Goal: Transaction & Acquisition: Book appointment/travel/reservation

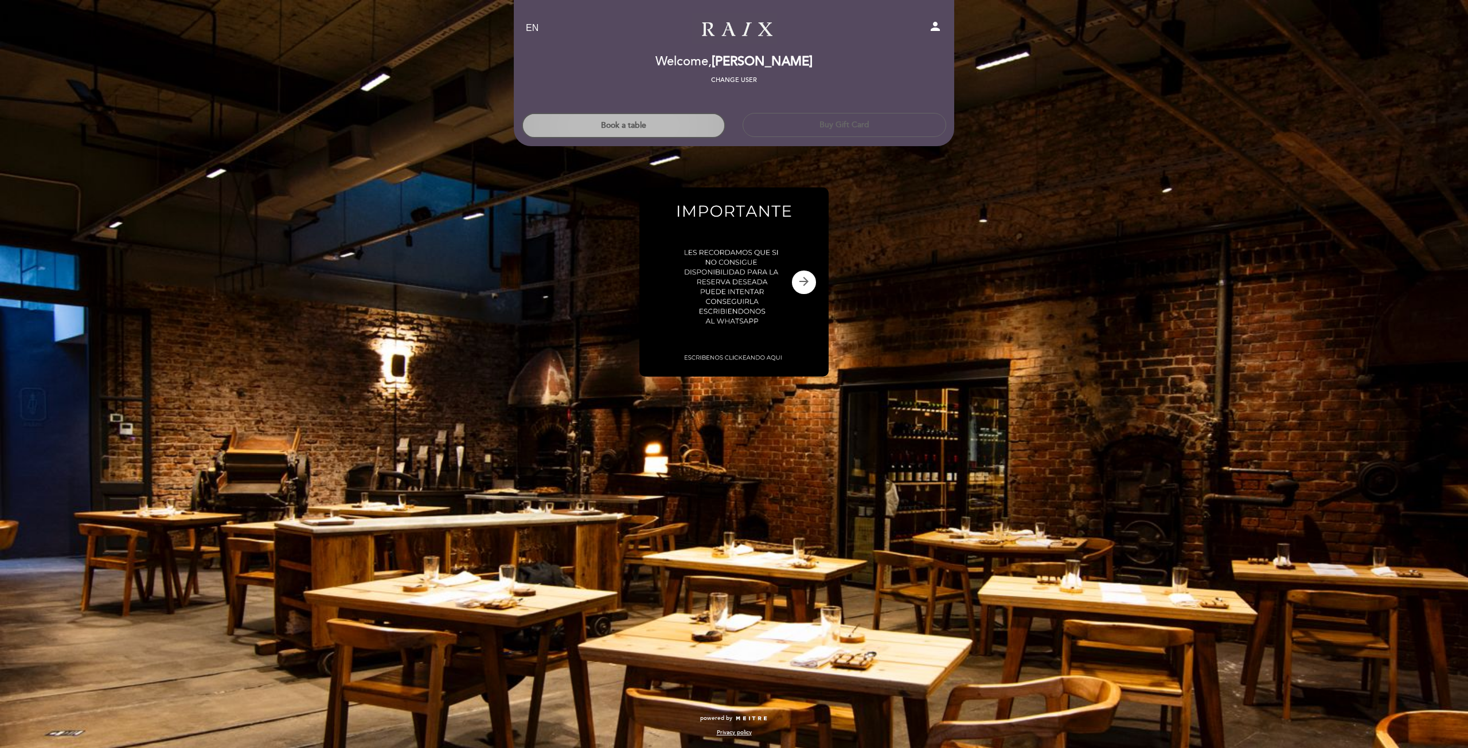
click at [642, 129] on button "Book a table" at bounding box center [624, 125] width 204 height 25
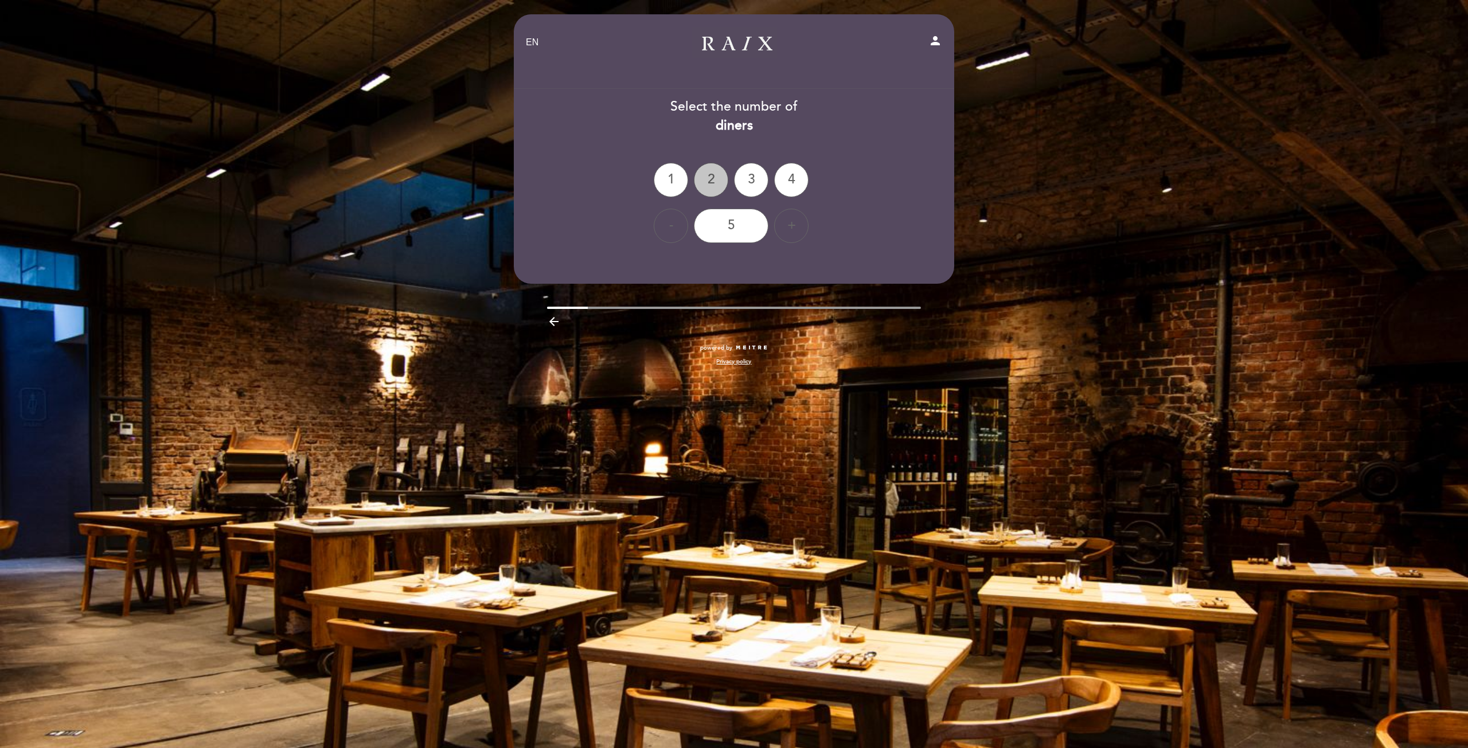
click at [709, 175] on div "2" at bounding box center [711, 180] width 34 height 34
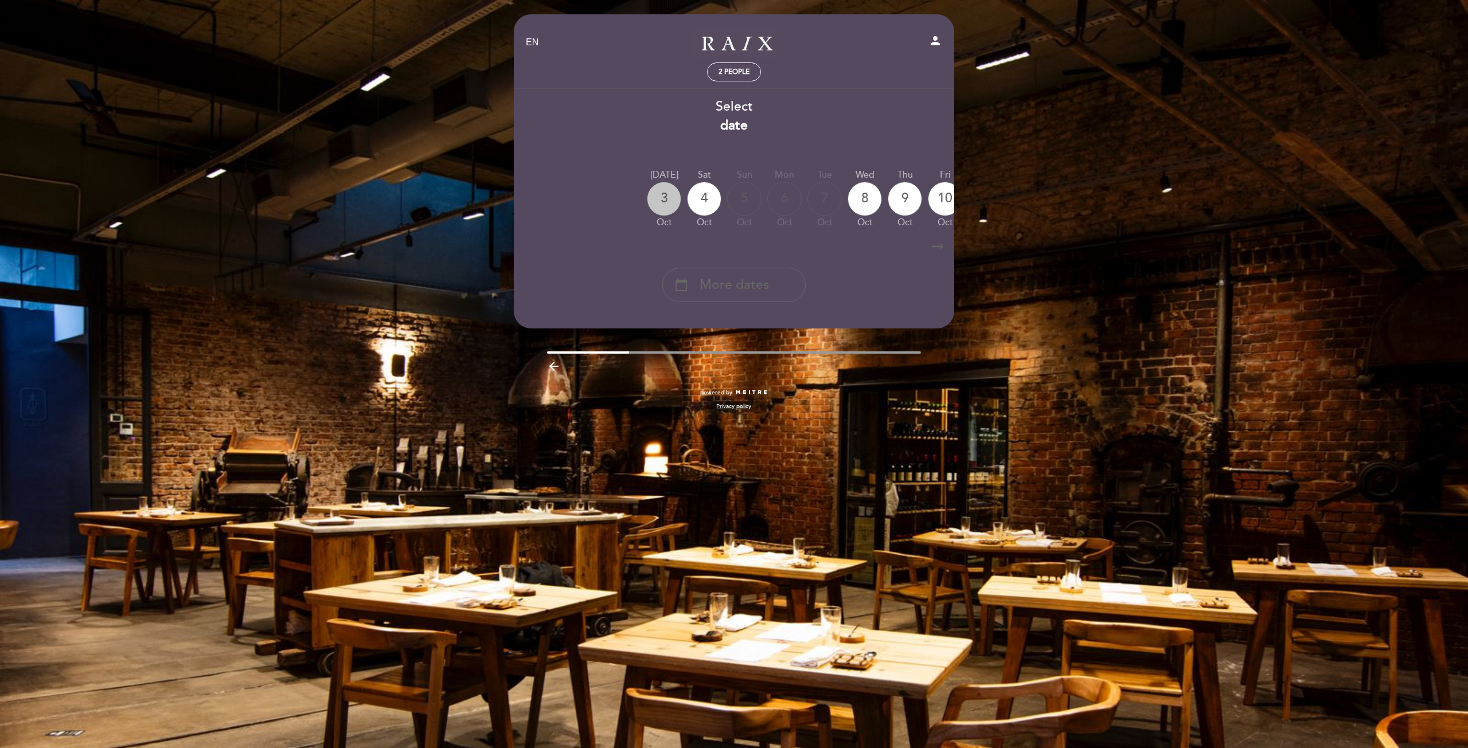
click at [667, 193] on div "3" at bounding box center [664, 199] width 34 height 34
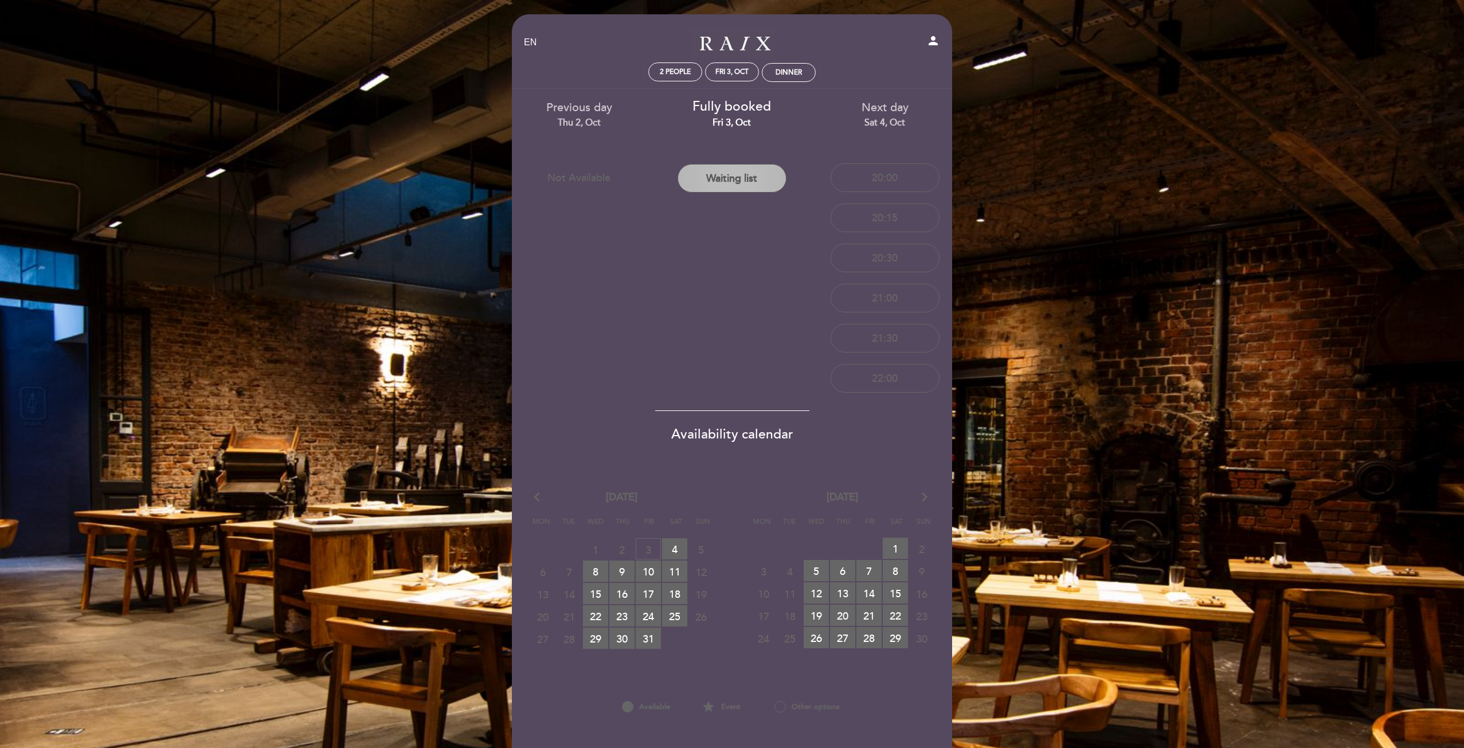
click at [730, 174] on button "Waiting list" at bounding box center [732, 178] width 109 height 29
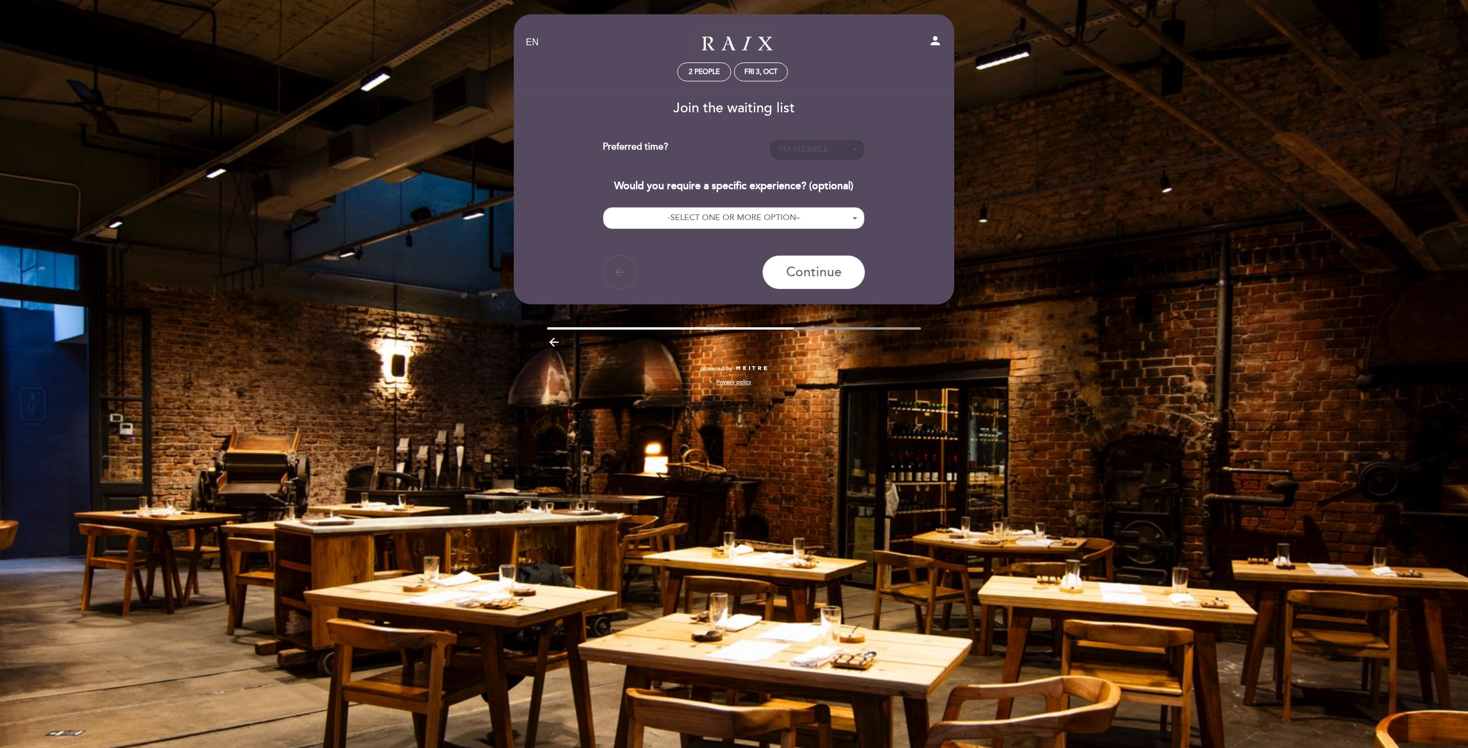
click at [802, 142] on button "I'M FLEXIBLE - Select -" at bounding box center [817, 150] width 96 height 22
click at [802, 147] on span "I'M FLEXIBLE" at bounding box center [804, 149] width 50 height 10
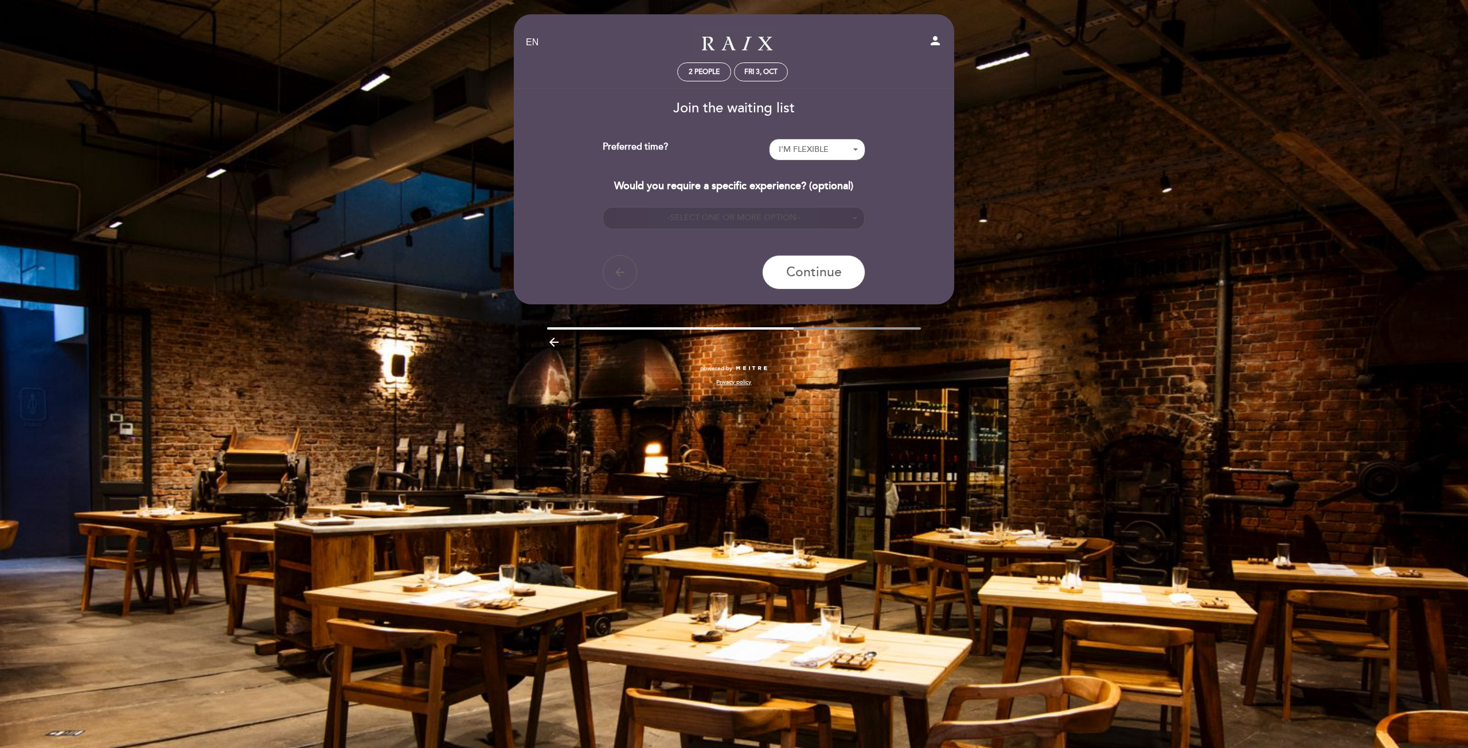
click at [661, 213] on button "- SELECT ONE OR MORE OPTION –" at bounding box center [734, 218] width 263 height 22
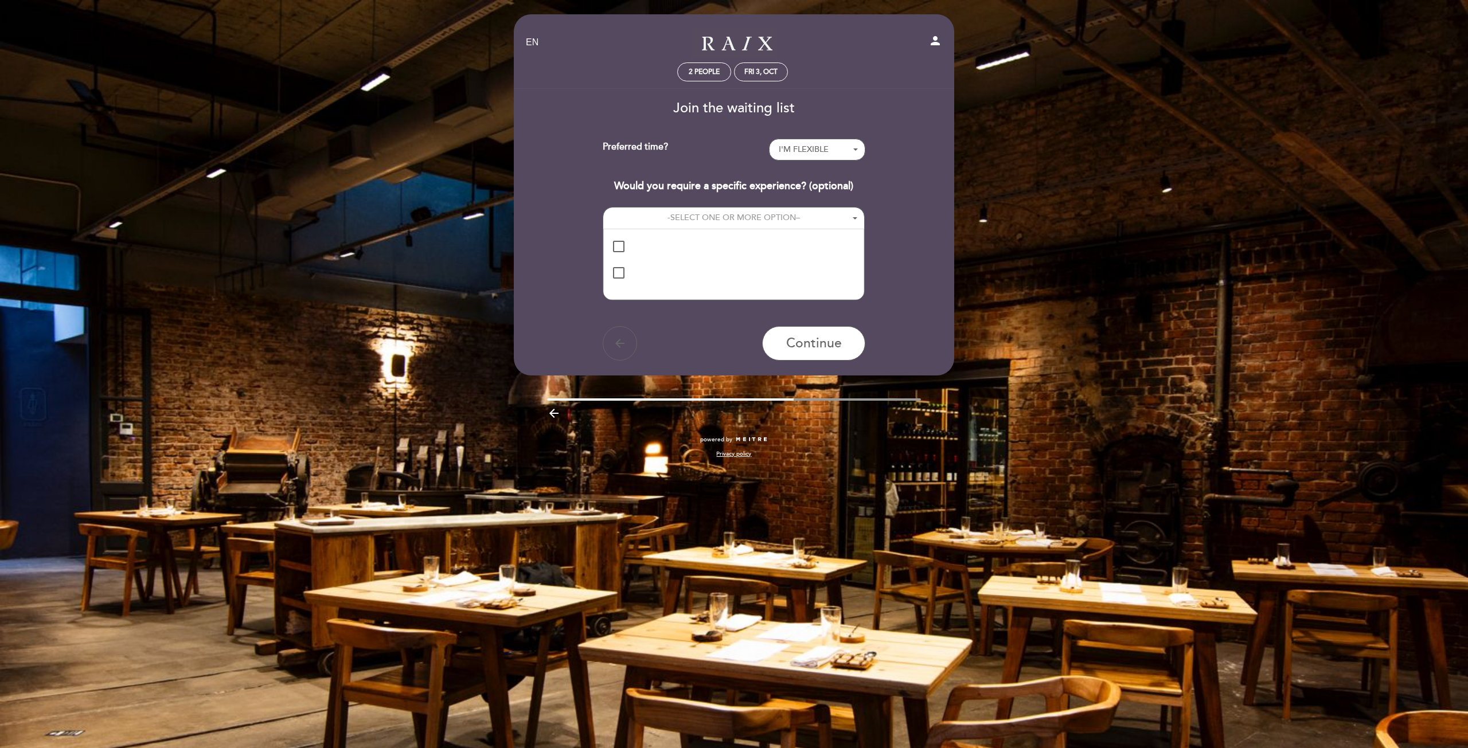
click at [608, 143] on div "Preferred time?" at bounding box center [686, 150] width 167 height 22
click at [693, 72] on span "2 people" at bounding box center [704, 72] width 31 height 9
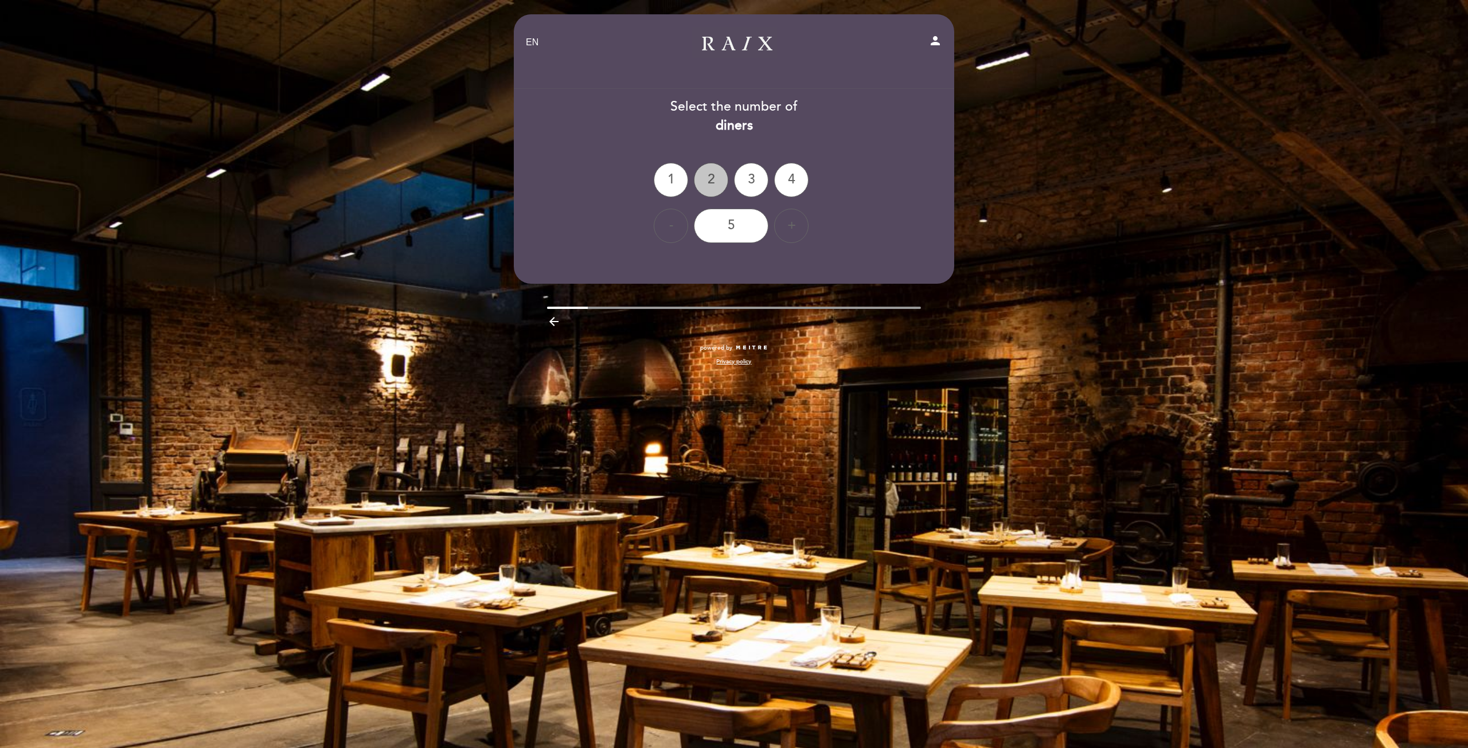
click at [710, 168] on div "2" at bounding box center [711, 180] width 34 height 34
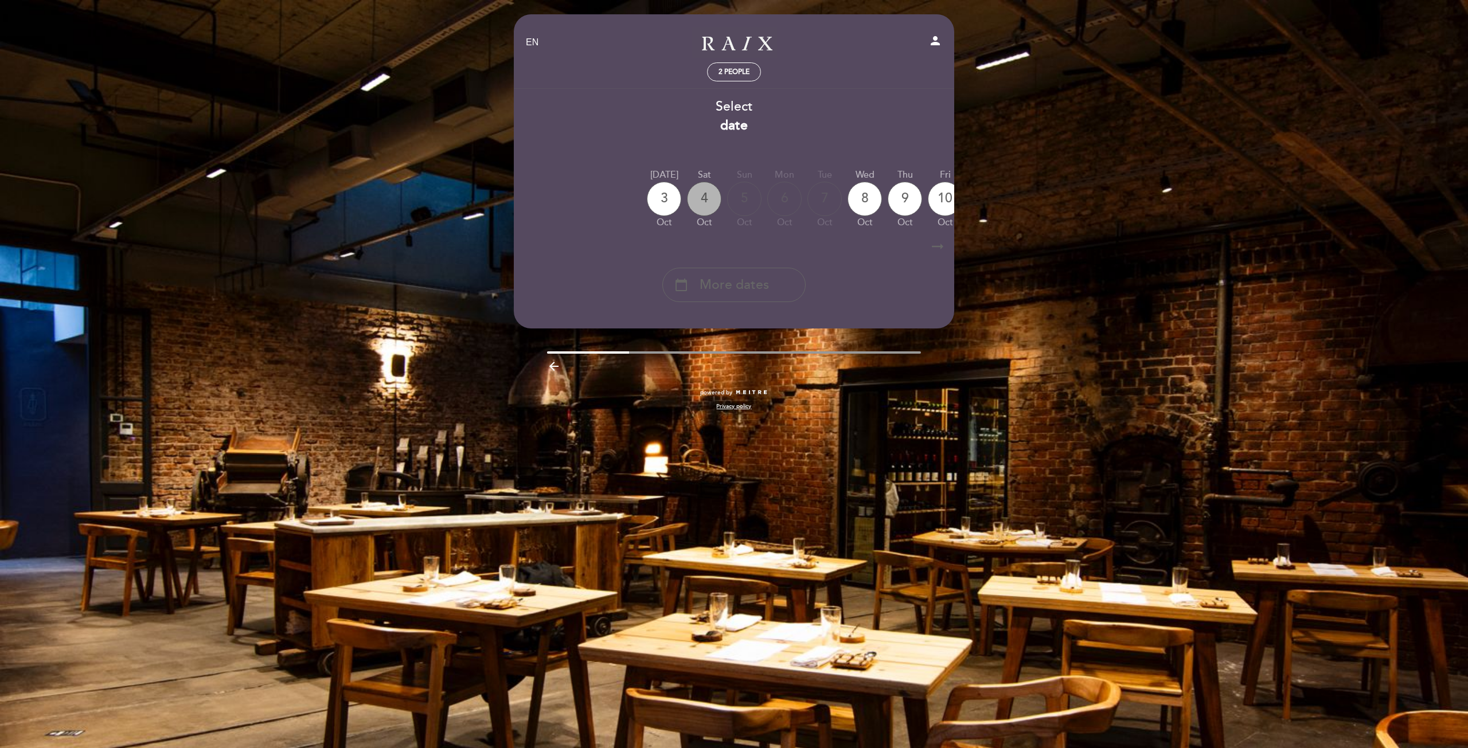
click at [701, 206] on div "4" at bounding box center [704, 199] width 34 height 34
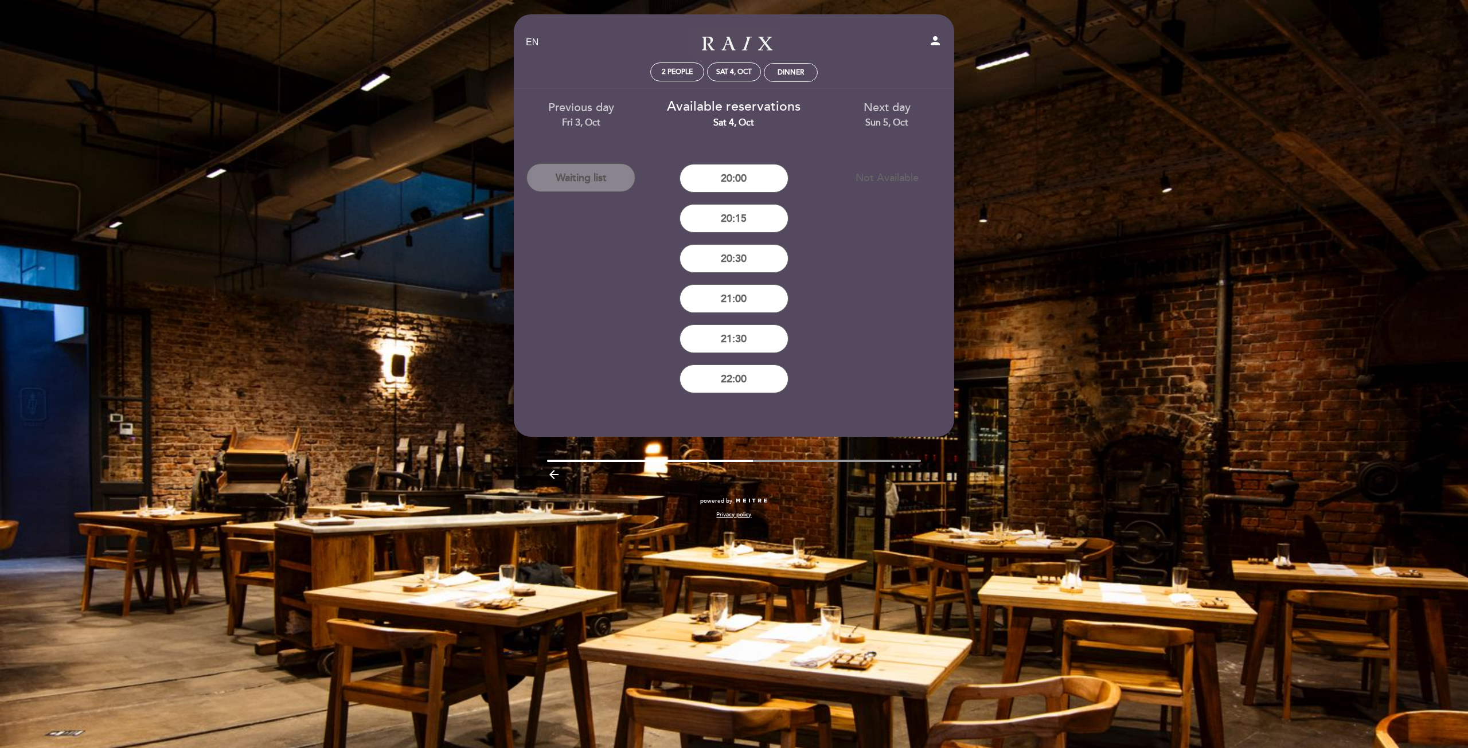
click at [595, 166] on button "Waiting list" at bounding box center [580, 177] width 109 height 29
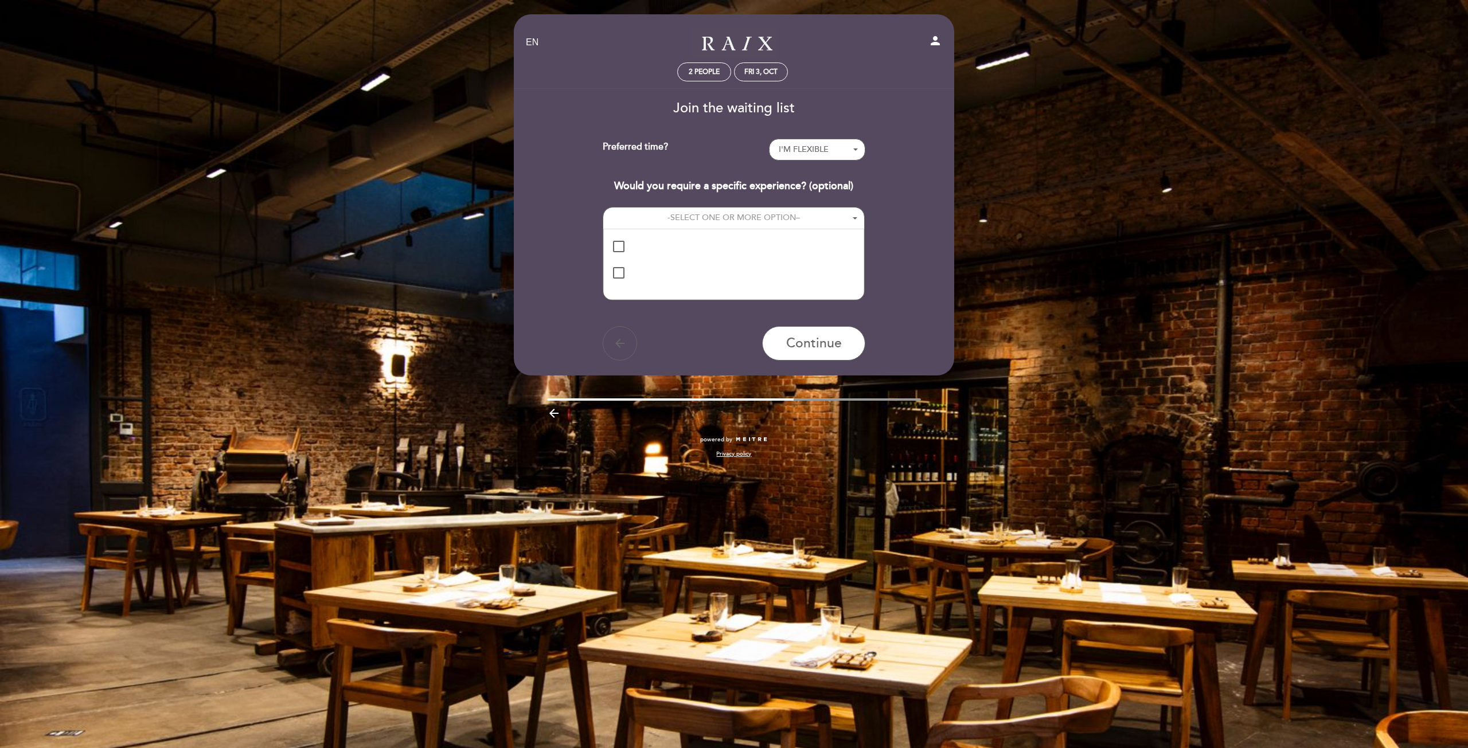
click at [822, 138] on div "Join the waiting list Preferred time? I'M FLEXIBLE - Select - I'M FLEXIBLE 8:00…" at bounding box center [734, 231] width 424 height 260
click at [821, 143] on button "I'M FLEXIBLE - Select -" at bounding box center [817, 150] width 96 height 22
click at [787, 209] on link "8:30 PM" at bounding box center [817, 213] width 96 height 14
click at [648, 243] on div "SALON" at bounding box center [647, 245] width 35 height 15
click at [739, 213] on span "SELECT ONE OR MORE OPTION" at bounding box center [733, 218] width 126 height 10
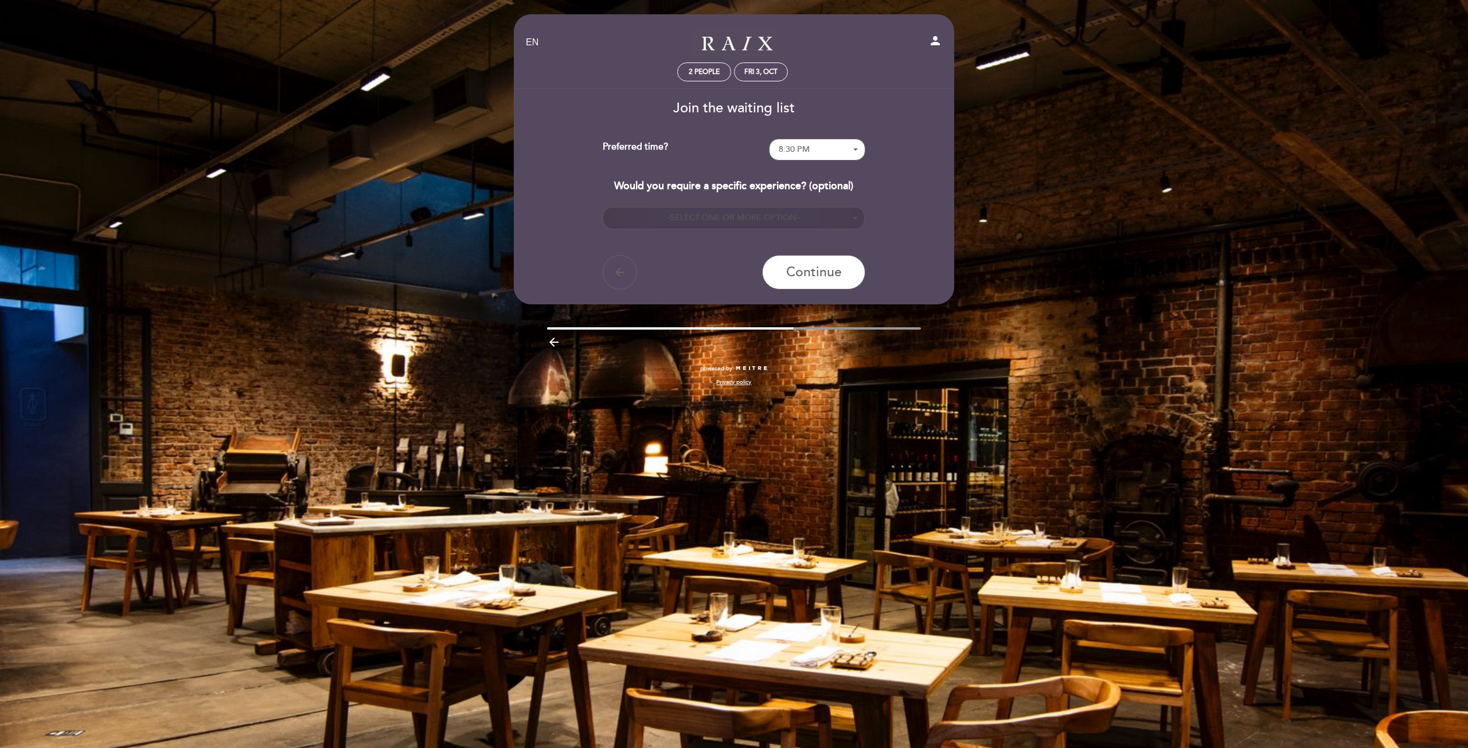
click at [759, 217] on span "SELECT ONE OR MORE OPTION" at bounding box center [733, 218] width 126 height 10
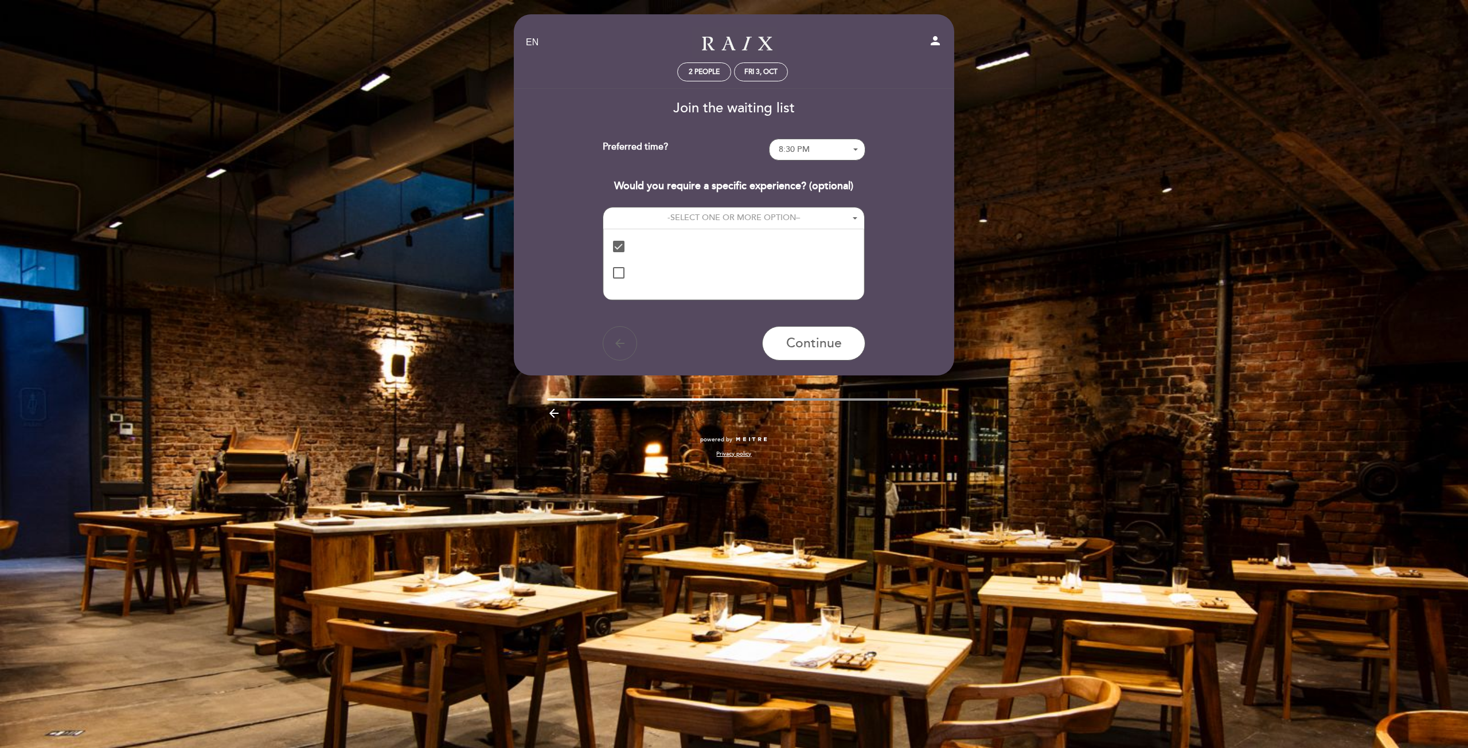
drag, startPoint x: 612, startPoint y: 274, endPoint x: 641, endPoint y: 268, distance: 29.9
click at [613, 274] on div "BARRA" at bounding box center [618, 272] width 11 height 11
click at [642, 268] on div "BARRA" at bounding box center [647, 271] width 34 height 15
drag, startPoint x: 653, startPoint y: 232, endPoint x: 705, endPoint y: 279, distance: 70.7
click at [701, 288] on div "SALON [GEOGRAPHIC_DATA]" at bounding box center [733, 264] width 261 height 71
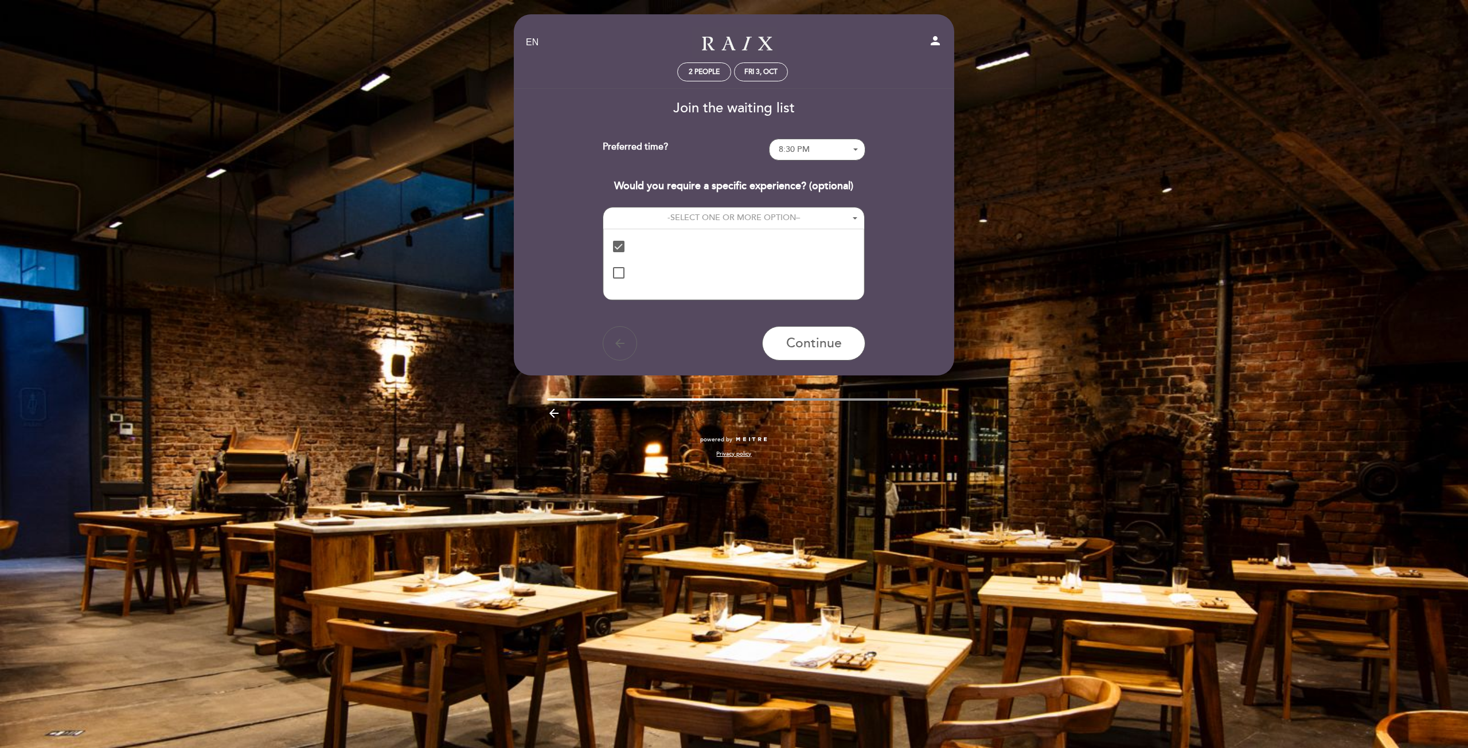
drag, startPoint x: 705, startPoint y: 279, endPoint x: 587, endPoint y: 236, distance: 125.9
click at [587, 236] on div "Join the waiting list Preferred time? 8:30 PM - Select - I'M FLEXIBLE 8:00 PM 8…" at bounding box center [734, 231] width 424 height 260
click at [622, 272] on div "BARRA" at bounding box center [618, 272] width 11 height 11
click at [834, 343] on span "Continue" at bounding box center [814, 344] width 56 height 16
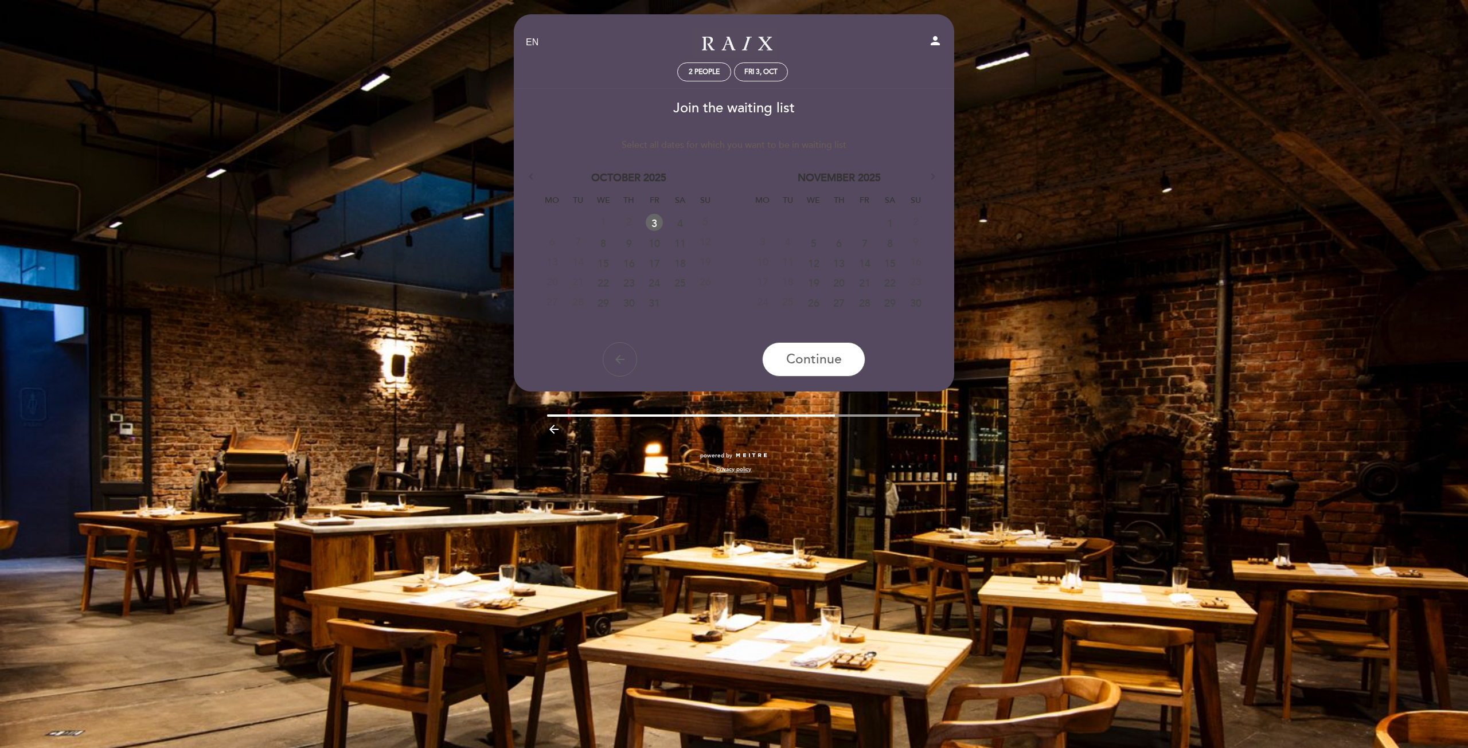
click at [655, 221] on link "3" at bounding box center [654, 222] width 17 height 17
click at [655, 218] on link "3" at bounding box center [654, 222] width 21 height 17
click at [788, 345] on button "Continue" at bounding box center [813, 359] width 103 height 34
